Goal: Task Accomplishment & Management: Use online tool/utility

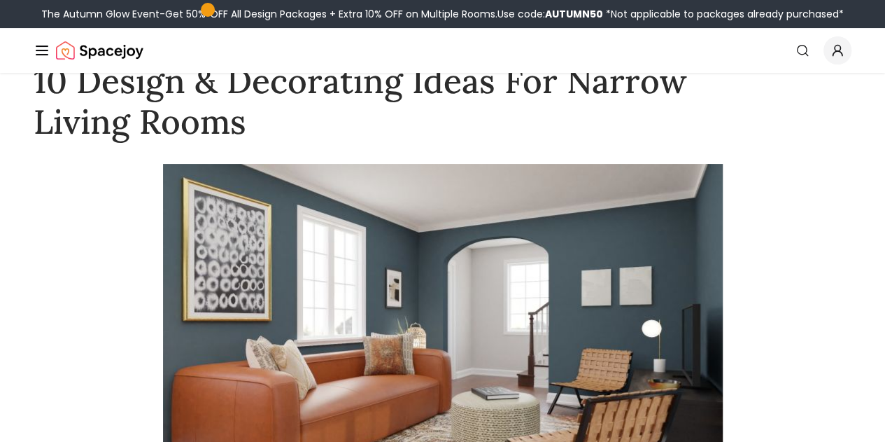
scroll to position [71, 0]
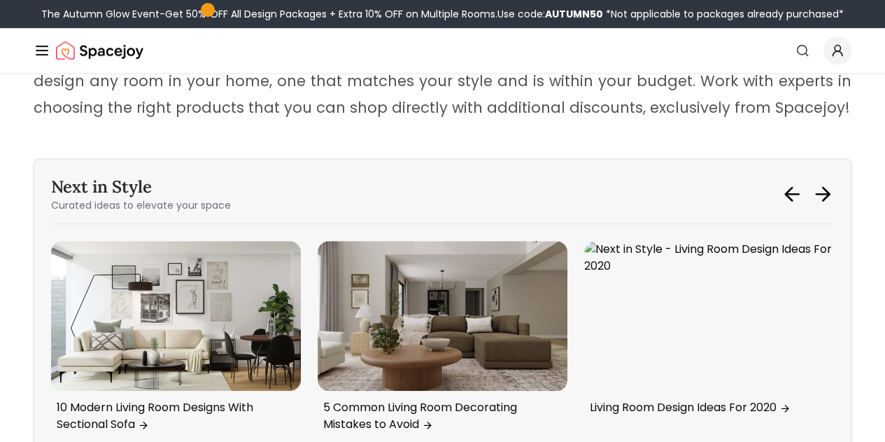
scroll to position [5724, 0]
click at [0, 0] on link "AI Design" at bounding box center [0, 0] width 0 height 0
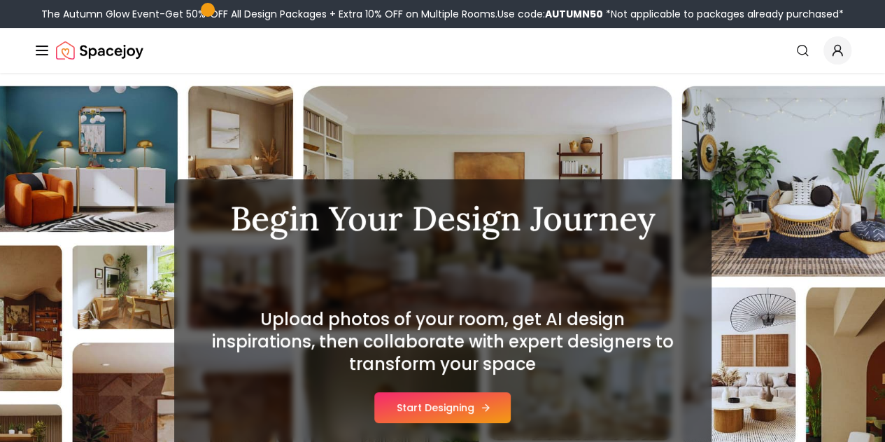
click at [425, 416] on button "Start Designing" at bounding box center [442, 407] width 136 height 31
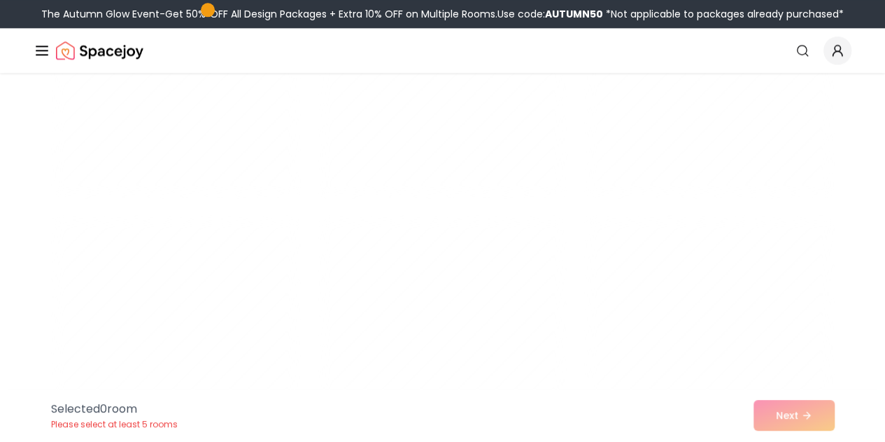
scroll to position [6238, 0]
